Goal: Find specific page/section: Find specific page/section

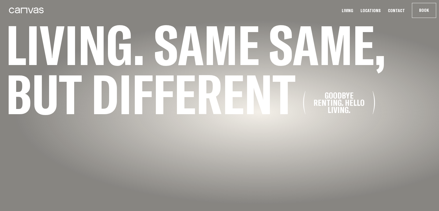
click at [375, 11] on link "Locations" at bounding box center [371, 11] width 24 height 6
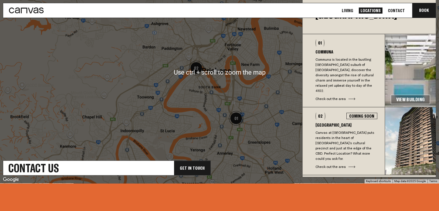
scroll to position [231, 0]
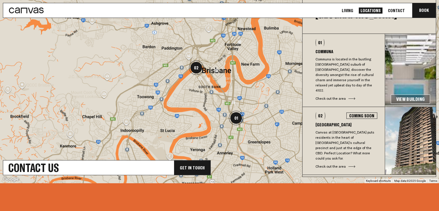
click at [336, 164] on div "Check out the area" at bounding box center [347, 166] width 62 height 5
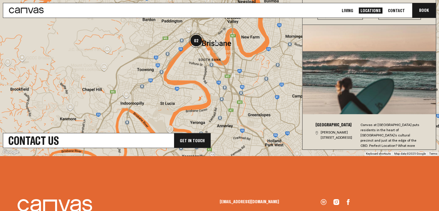
scroll to position [0, 0]
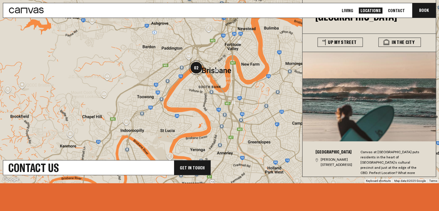
click at [280, 131] on div at bounding box center [219, 72] width 439 height 222
click at [200, 78] on img at bounding box center [200, 78] width 8 height 8
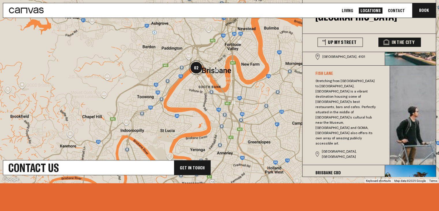
click at [208, 79] on img at bounding box center [208, 79] width 8 height 8
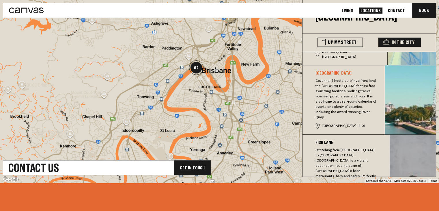
click at [195, 67] on img "02" at bounding box center [196, 67] width 19 height 19
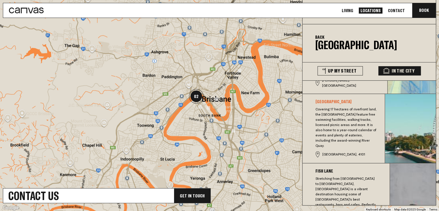
click at [371, 9] on link "Locations" at bounding box center [371, 11] width 24 height 6
click at [375, 8] on link "Locations" at bounding box center [371, 11] width 24 height 6
click at [351, 9] on link "Living" at bounding box center [347, 11] width 15 height 6
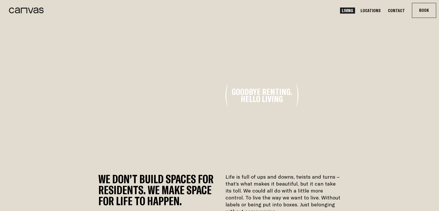
click at [373, 9] on link "Locations" at bounding box center [371, 11] width 24 height 6
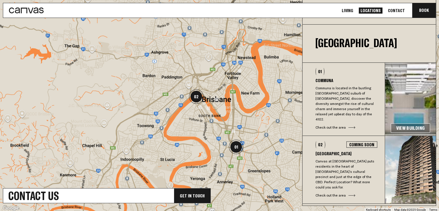
click at [400, 9] on link "Contact" at bounding box center [396, 11] width 21 height 6
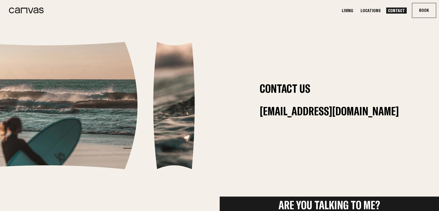
click at [375, 12] on link "Locations" at bounding box center [371, 11] width 24 height 6
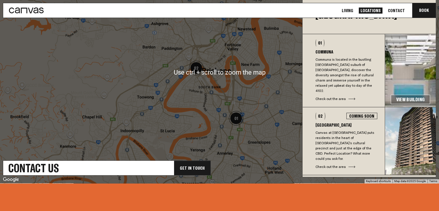
scroll to position [231, 0]
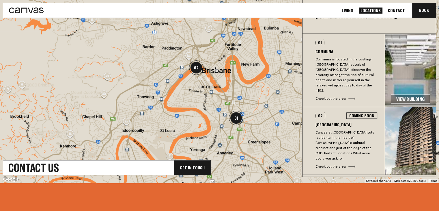
click at [357, 122] on h3 "[GEOGRAPHIC_DATA]" at bounding box center [347, 124] width 62 height 5
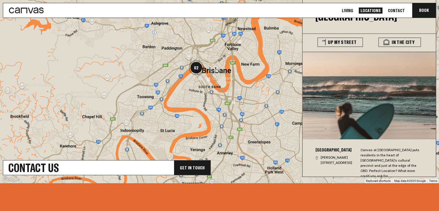
scroll to position [3, 0]
